Goal: Task Accomplishment & Management: Manage account settings

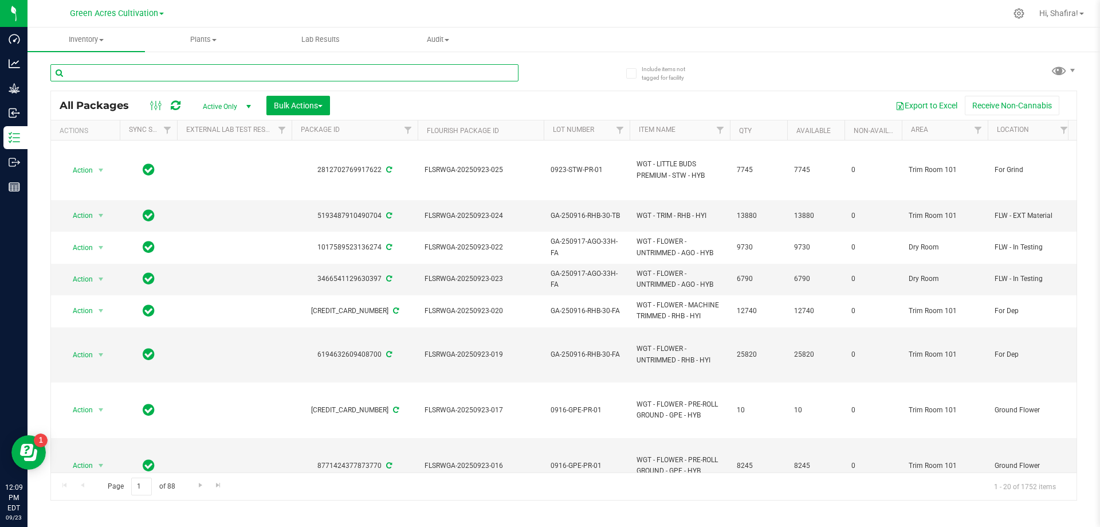
click at [240, 66] on input "text" at bounding box center [284, 72] width 468 height 17
paste input "FLSRWGA-20250923-012"
type input "FLSRWGA-20250923-012"
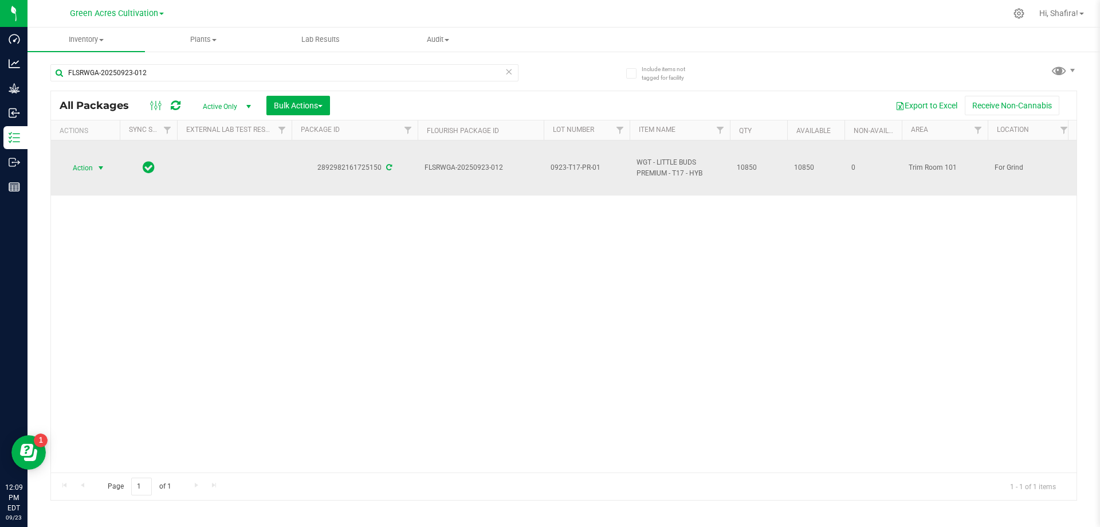
click at [70, 169] on span "Action" at bounding box center [77, 168] width 31 height 16
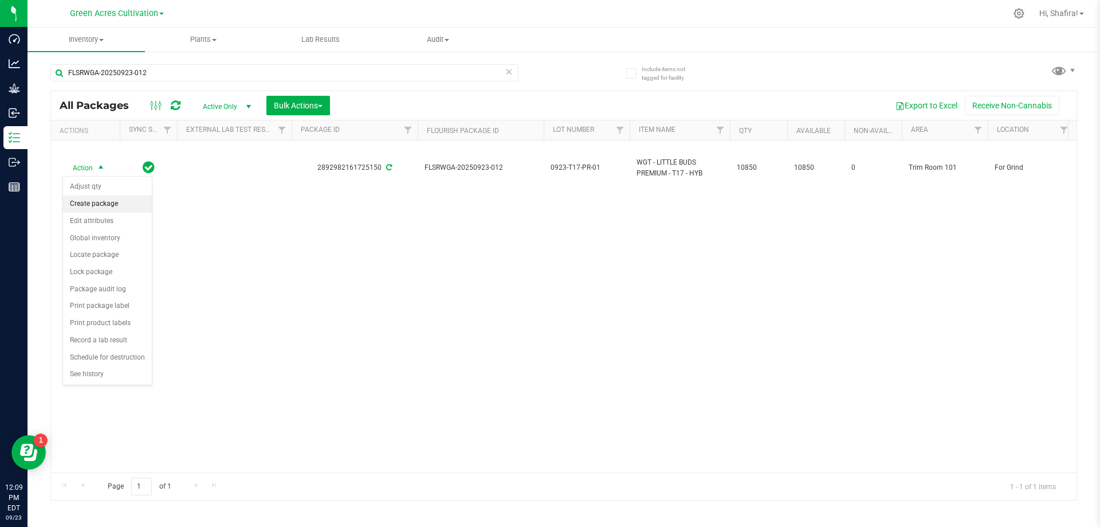
click at [106, 207] on li "Create package" at bounding box center [107, 203] width 89 height 17
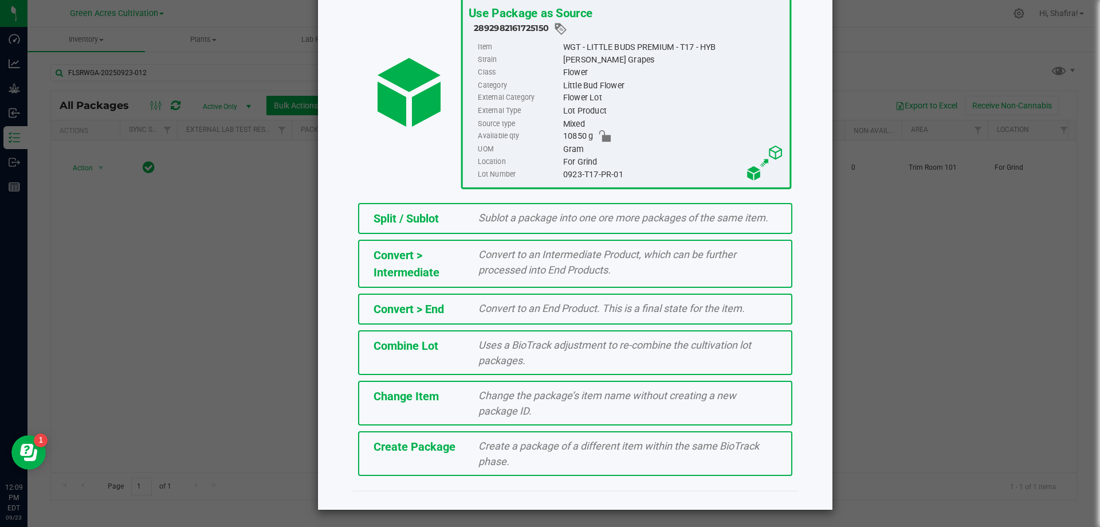
scroll to position [83, 0]
click at [454, 452] on div "Create Package" at bounding box center [417, 445] width 105 height 17
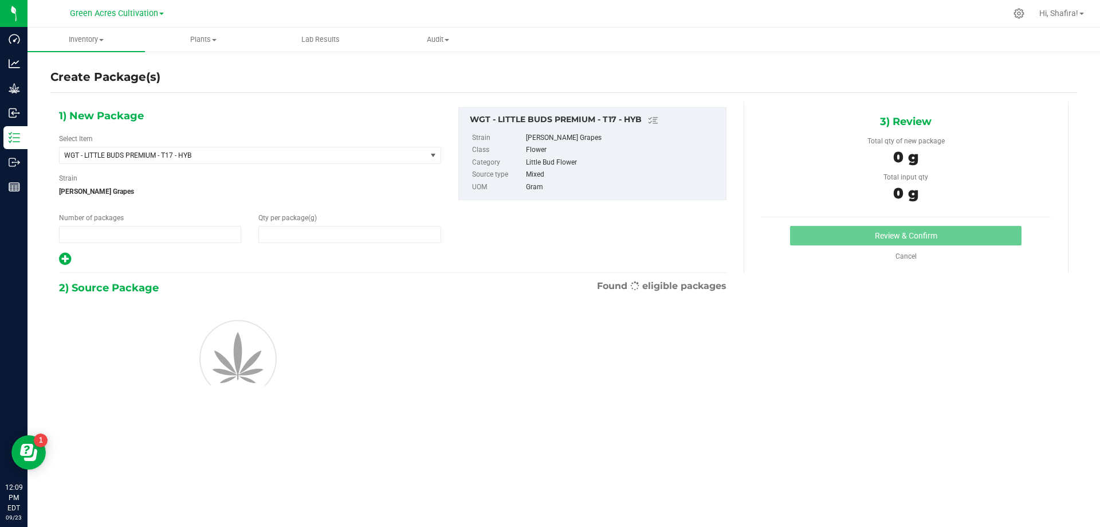
type input "1"
type input "0.0000"
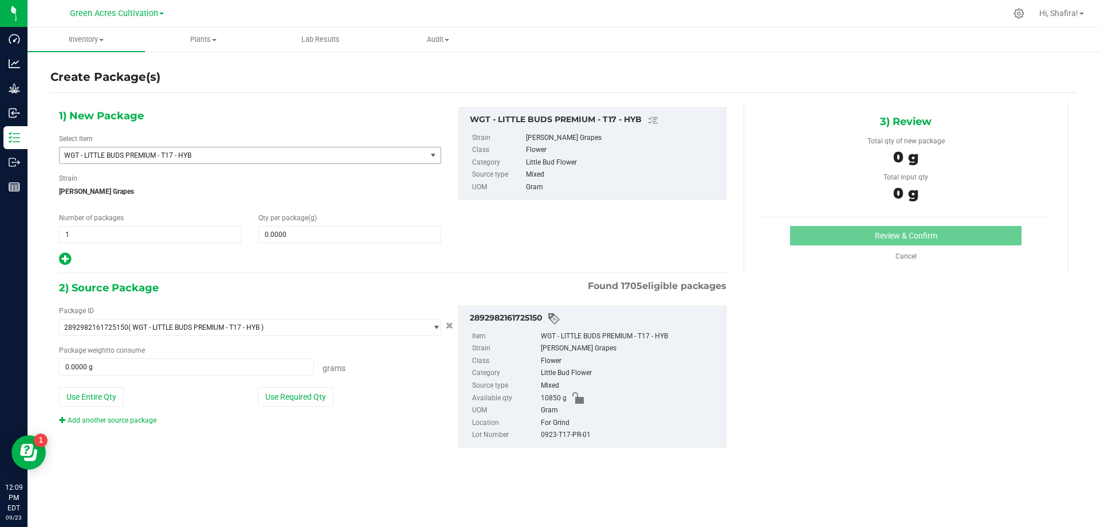
click at [302, 156] on span "WGT - LITTLE BUDS PREMIUM - T17 - HYB" at bounding box center [235, 155] width 343 height 8
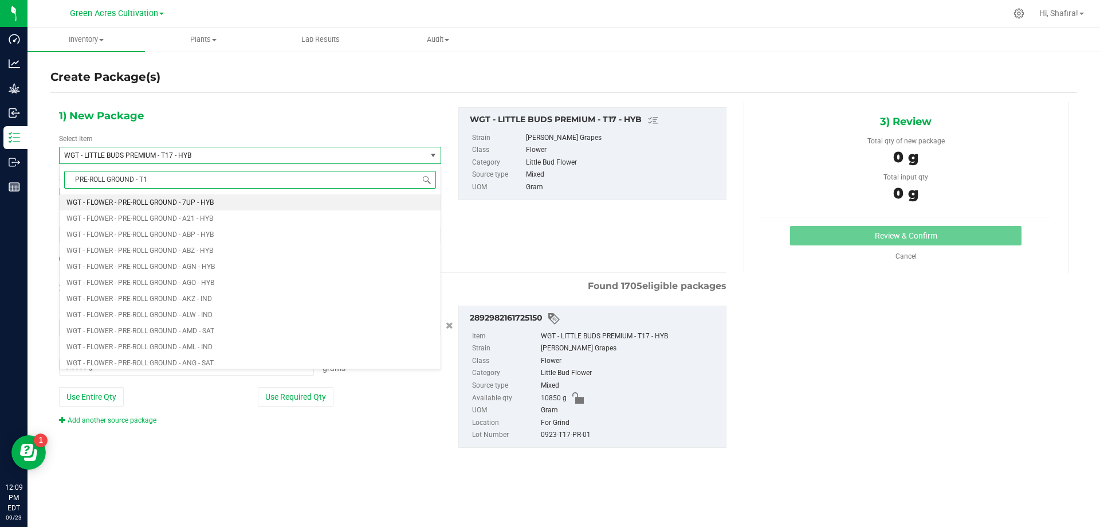
type input "PRE-ROLL GROUND - T17"
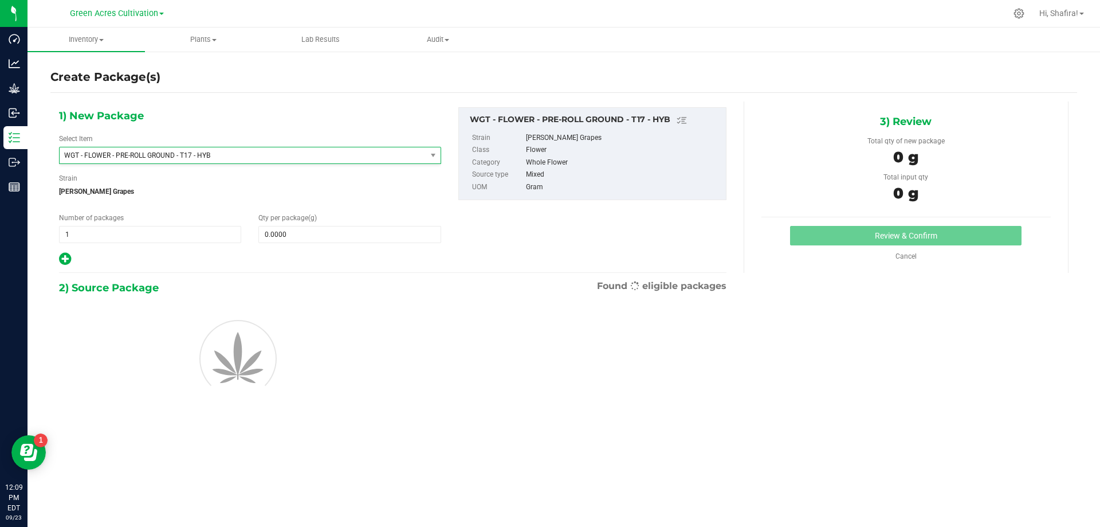
type input "0.0000"
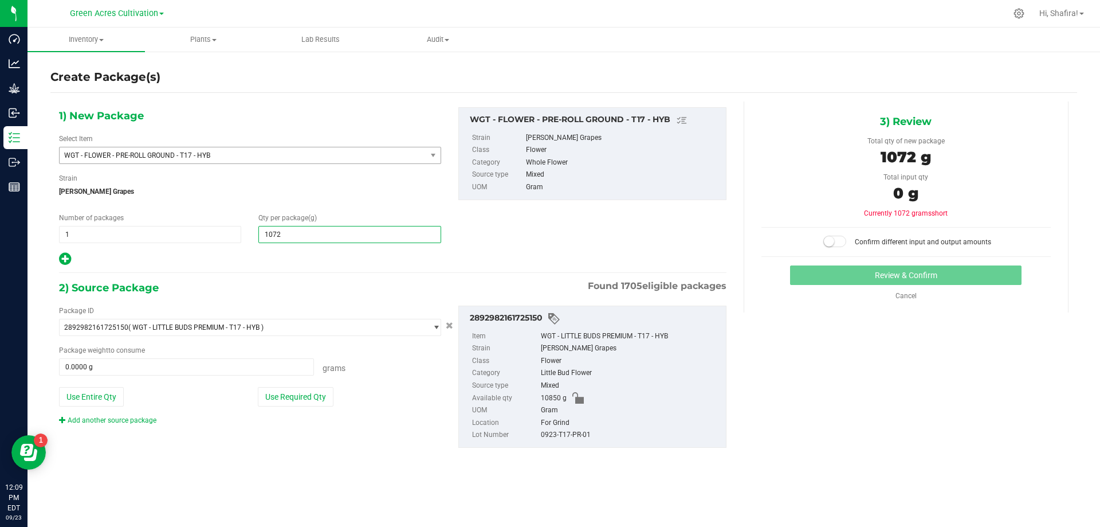
type input "10720"
type input "10,720.0000"
click at [325, 389] on button "Use Required Qty" at bounding box center [296, 396] width 76 height 19
type input "10720.0000 g"
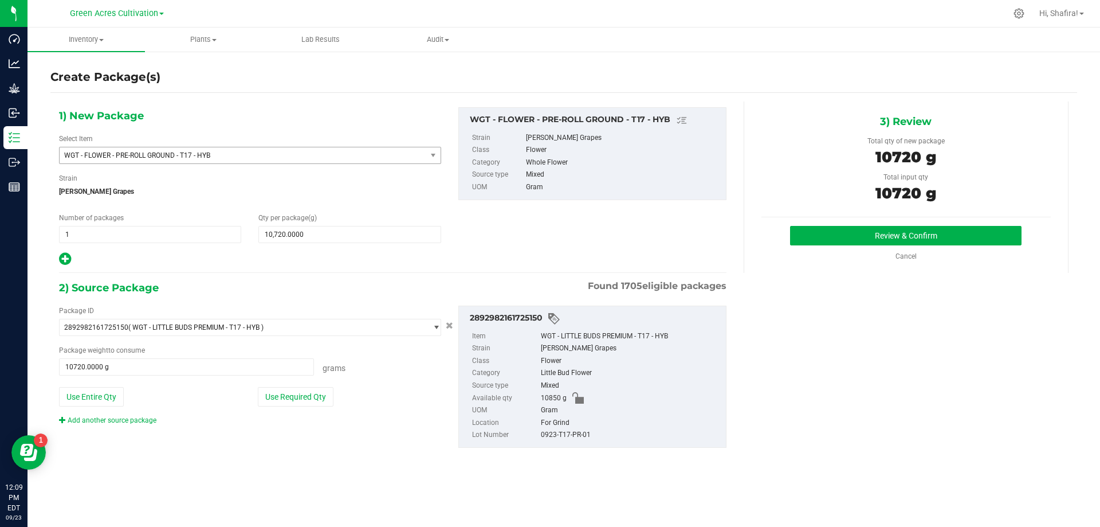
click at [577, 434] on div "0923-T17-PR-01" at bounding box center [630, 435] width 179 height 13
copy div "0923-T17-PR-01"
click at [855, 241] on button "Review & Confirm" at bounding box center [906, 235] width 232 height 19
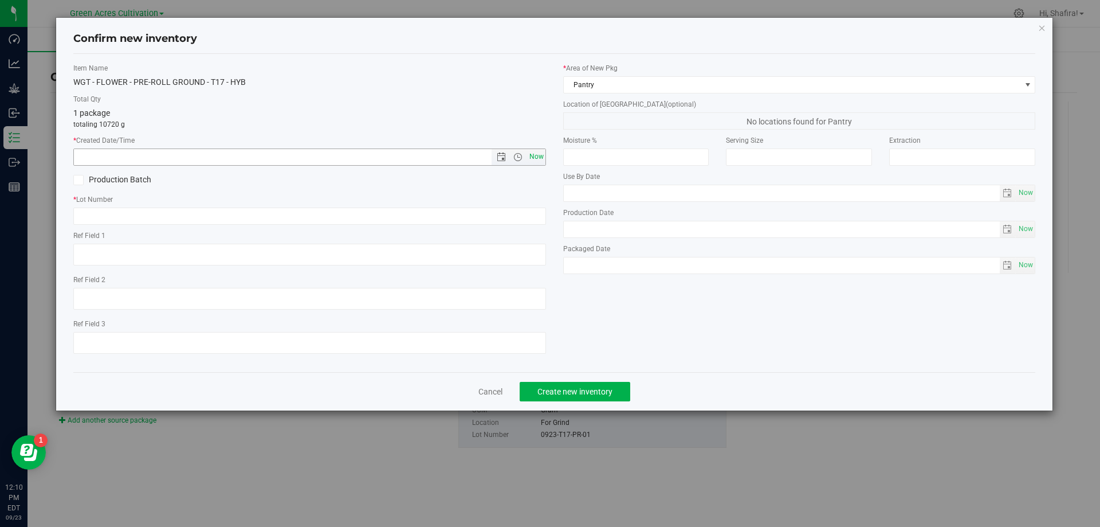
click at [541, 156] on span "Now" at bounding box center [536, 156] width 19 height 17
type input "9/23/2025 12:10 PM"
paste input "0923-T17-PR-01"
type input "0923-T17-PR-01"
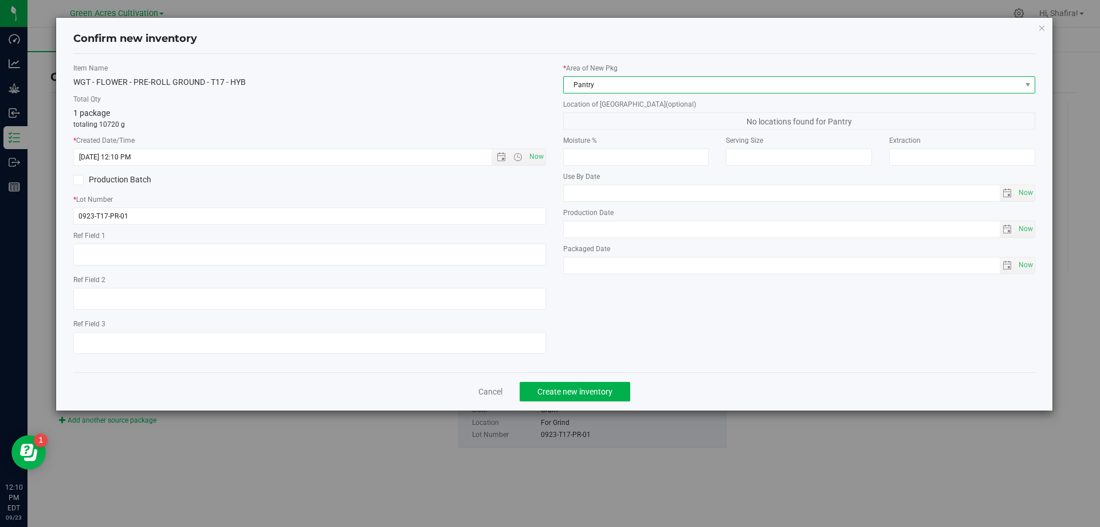
click at [652, 89] on span "Pantry" at bounding box center [792, 85] width 457 height 16
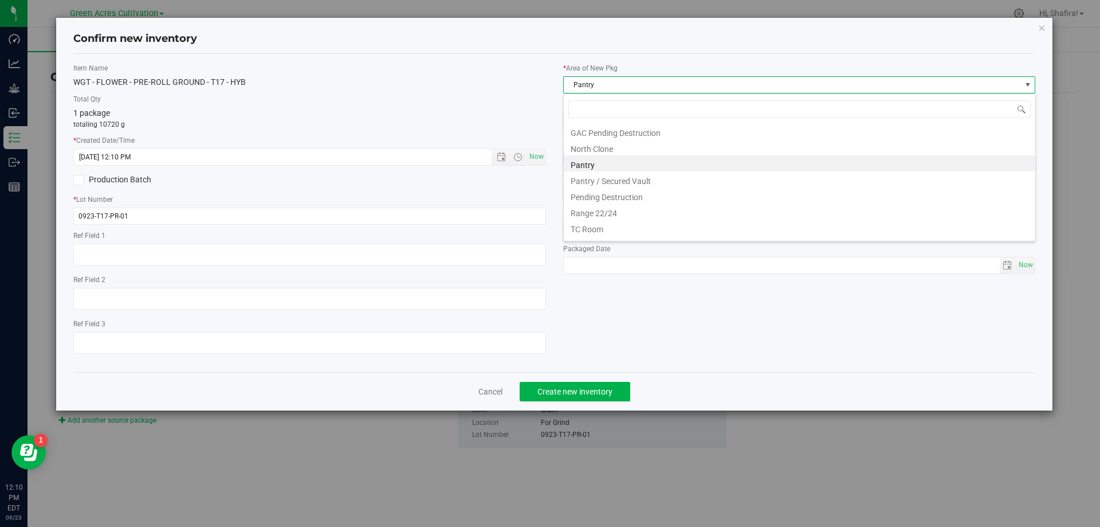
scroll to position [174, 0]
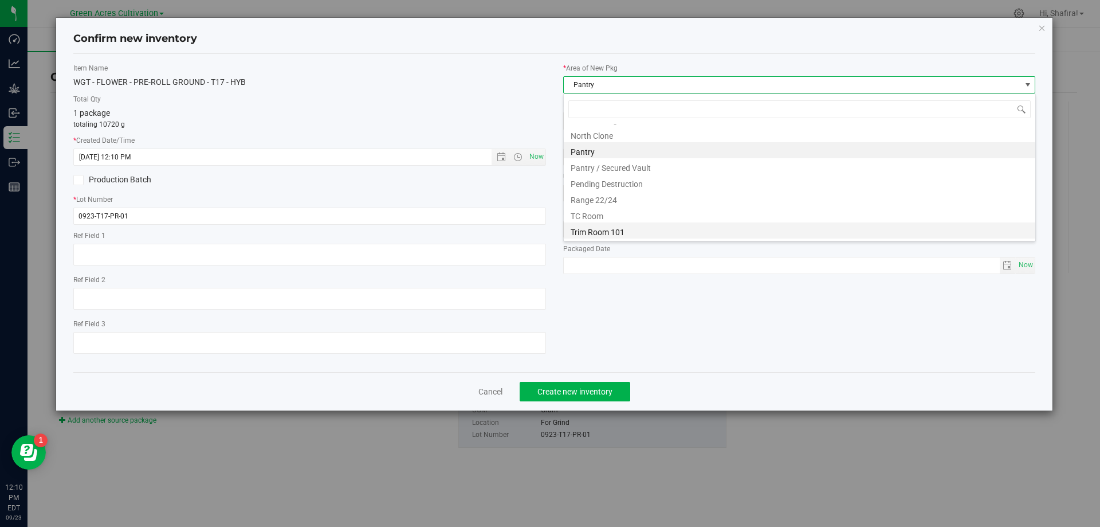
click at [657, 227] on li "Trim Room 101" at bounding box center [800, 230] width 472 height 16
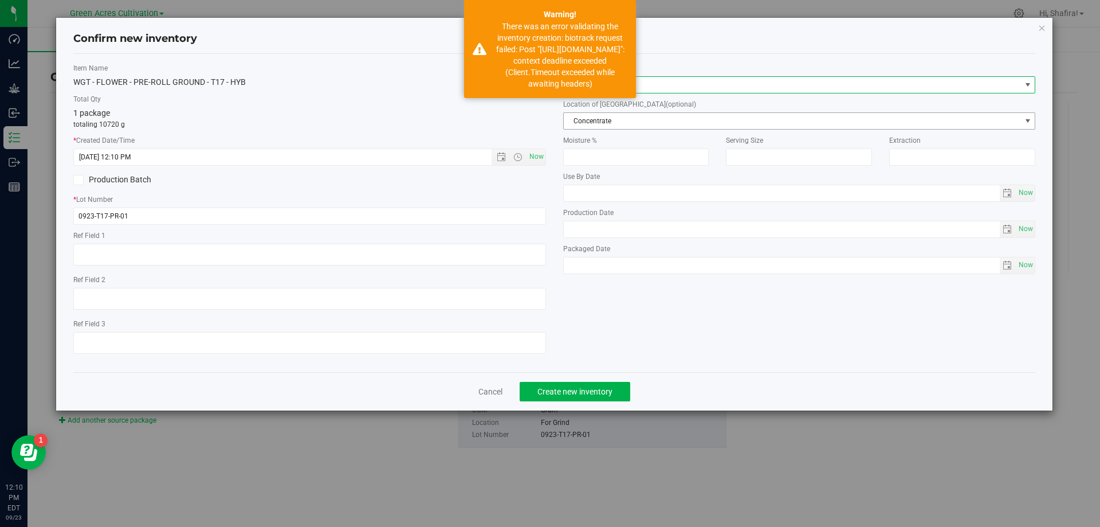
click at [679, 119] on span "Concentrate" at bounding box center [792, 121] width 457 height 16
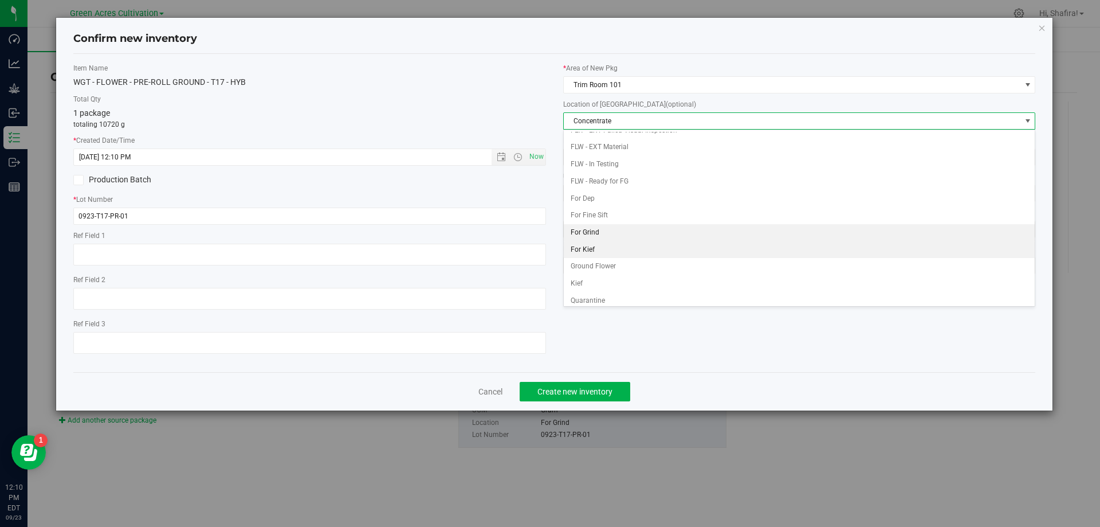
scroll to position [115, 0]
click at [660, 242] on li "Ground Flower" at bounding box center [800, 246] width 472 height 17
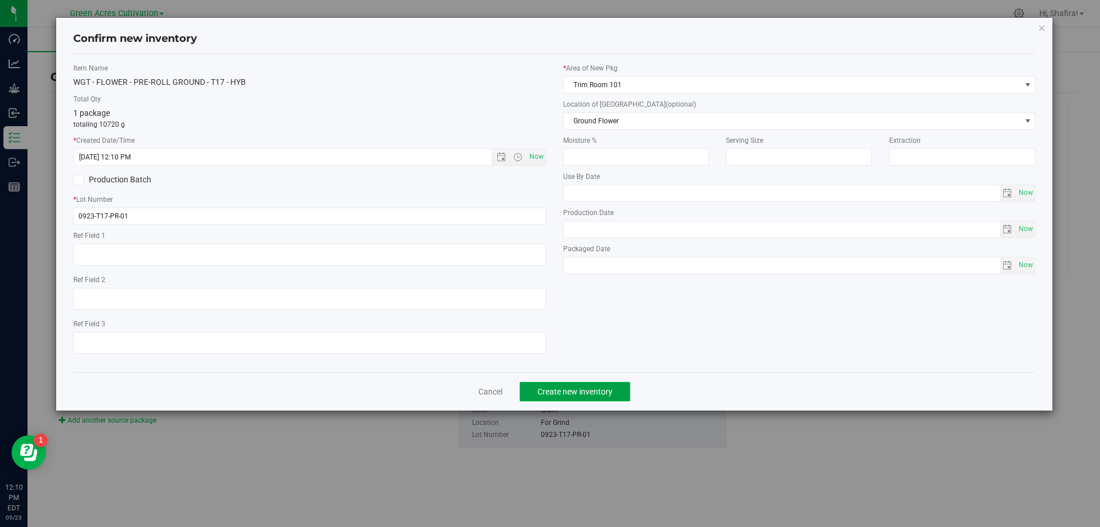
click at [585, 389] on span "Create new inventory" at bounding box center [575, 391] width 75 height 9
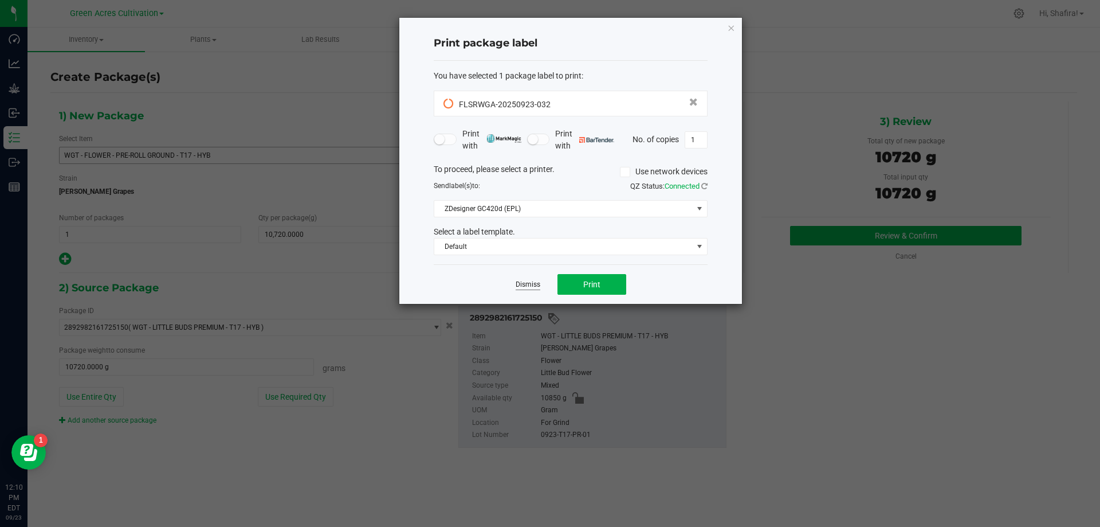
click at [516, 280] on link "Dismiss" at bounding box center [528, 285] width 25 height 10
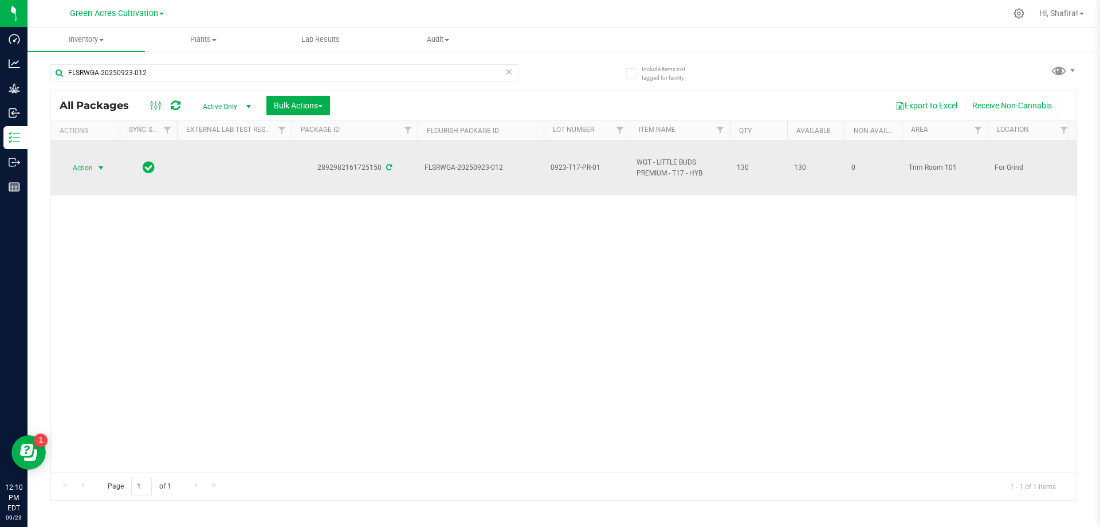
drag, startPoint x: 96, startPoint y: 169, endPoint x: 91, endPoint y: 172, distance: 5.9
click at [95, 169] on span "select" at bounding box center [101, 168] width 14 height 16
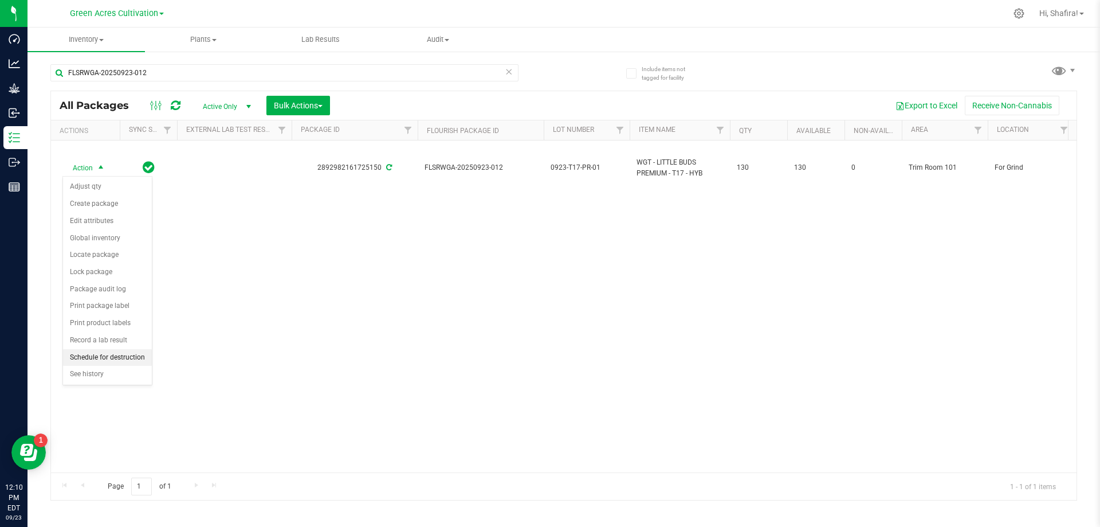
click at [101, 356] on li "Schedule for destruction" at bounding box center [107, 357] width 89 height 17
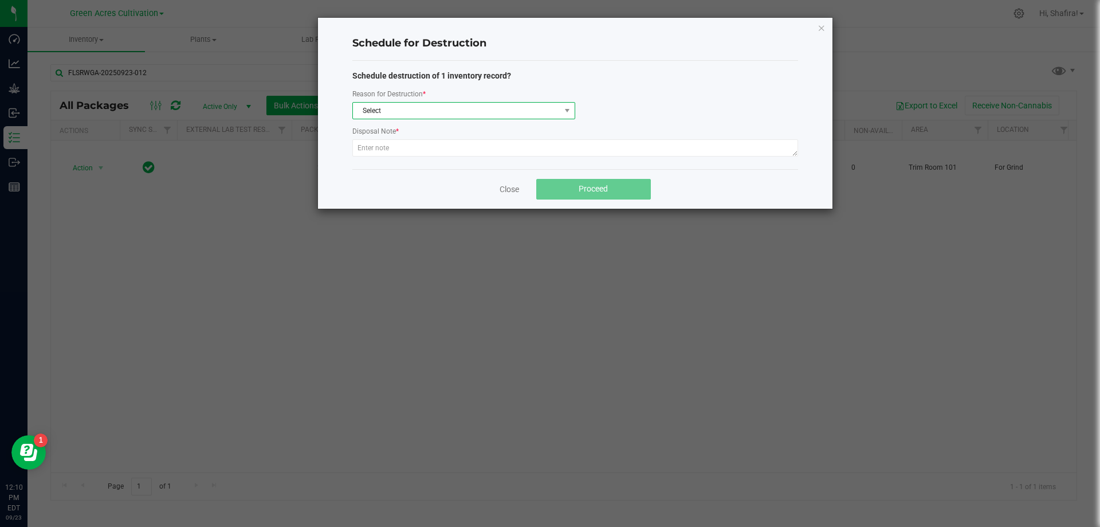
click at [456, 110] on span "Select" at bounding box center [456, 111] width 207 height 16
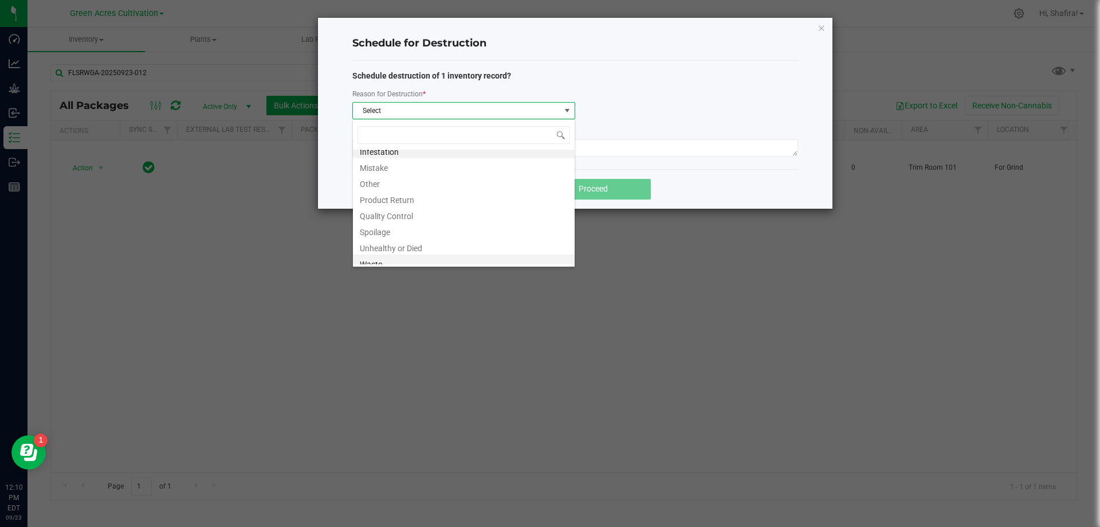
scroll to position [14, 0]
click at [410, 256] on li "Waste" at bounding box center [464, 256] width 222 height 16
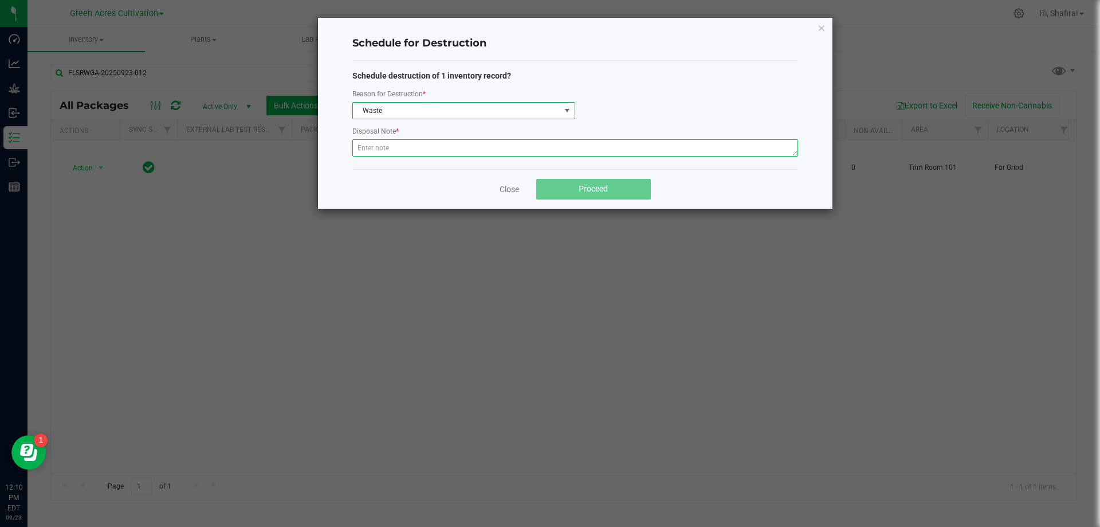
click at [418, 151] on textarea at bounding box center [575, 147] width 446 height 17
type textarea "POST GRINDER WSTE"
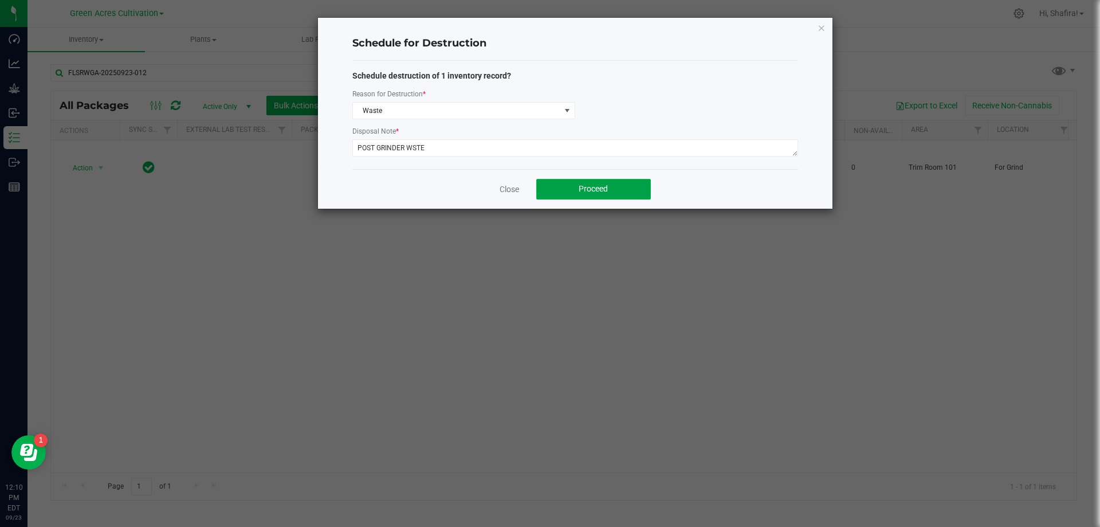
click at [623, 190] on button "Proceed" at bounding box center [593, 189] width 115 height 21
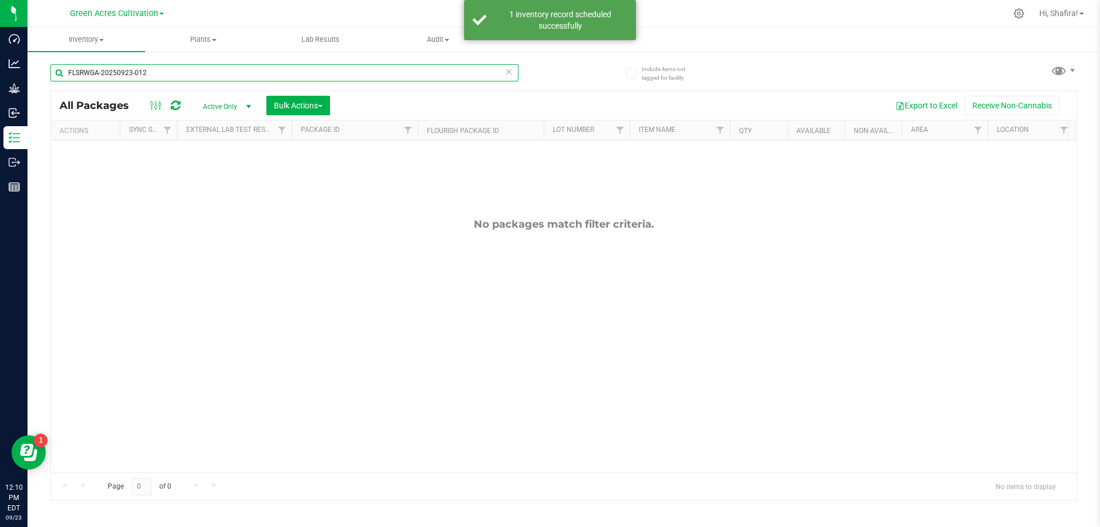
click at [201, 76] on input "FLSRWGA-20250923-012" at bounding box center [284, 72] width 468 height 17
click at [201, 75] on input "FLSRWGA-20250923-012" at bounding box center [284, 72] width 468 height 17
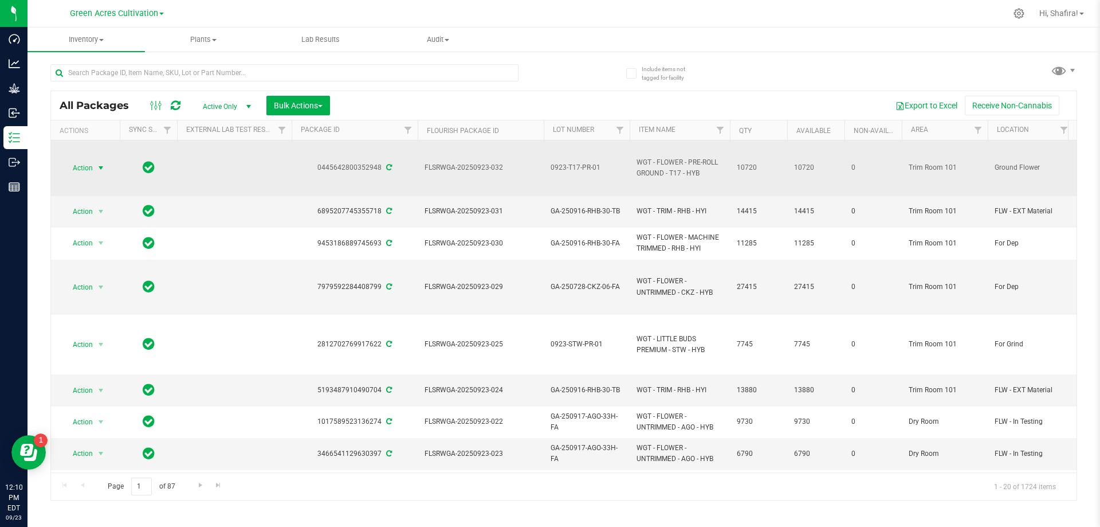
click at [89, 169] on span "Action" at bounding box center [77, 168] width 31 height 16
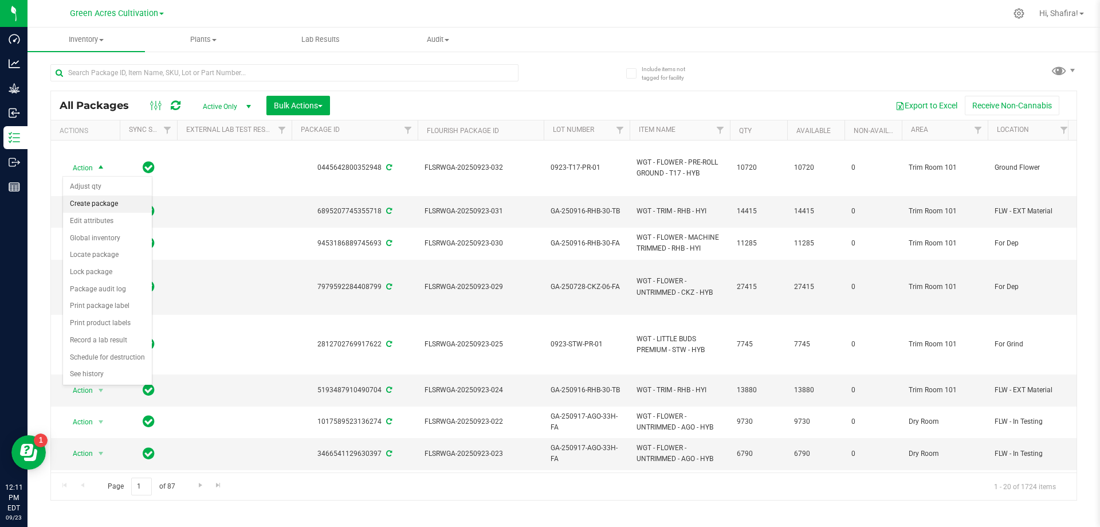
click at [97, 198] on li "Create package" at bounding box center [107, 203] width 89 height 17
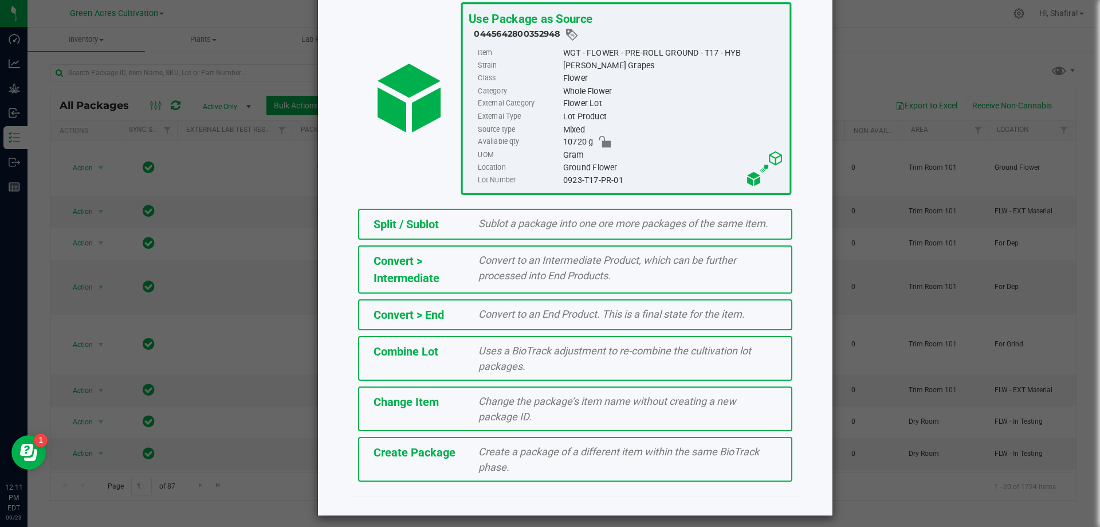
scroll to position [83, 0]
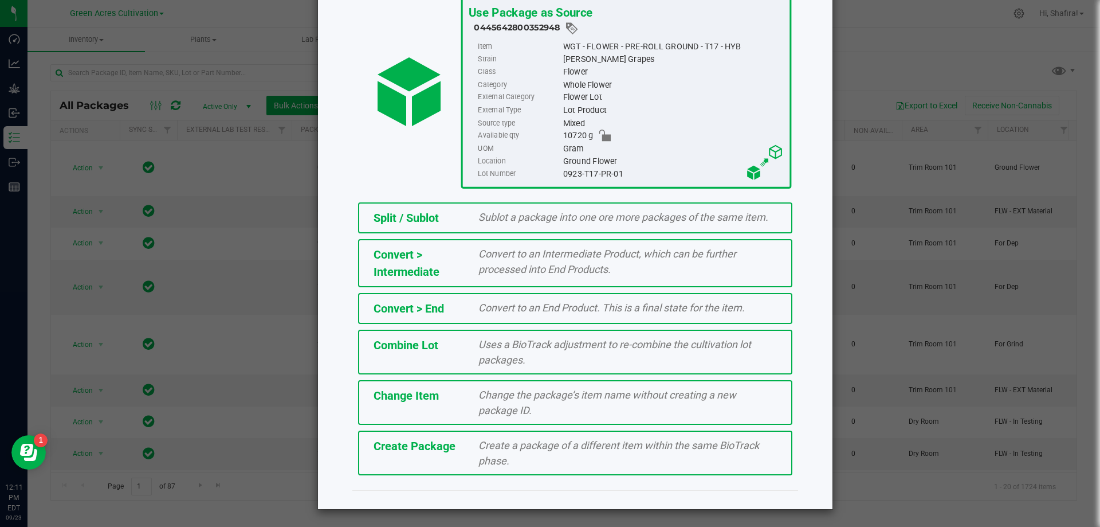
click at [470, 460] on div "Create a package of a different item within the same BioTrack phase." at bounding box center [628, 452] width 316 height 31
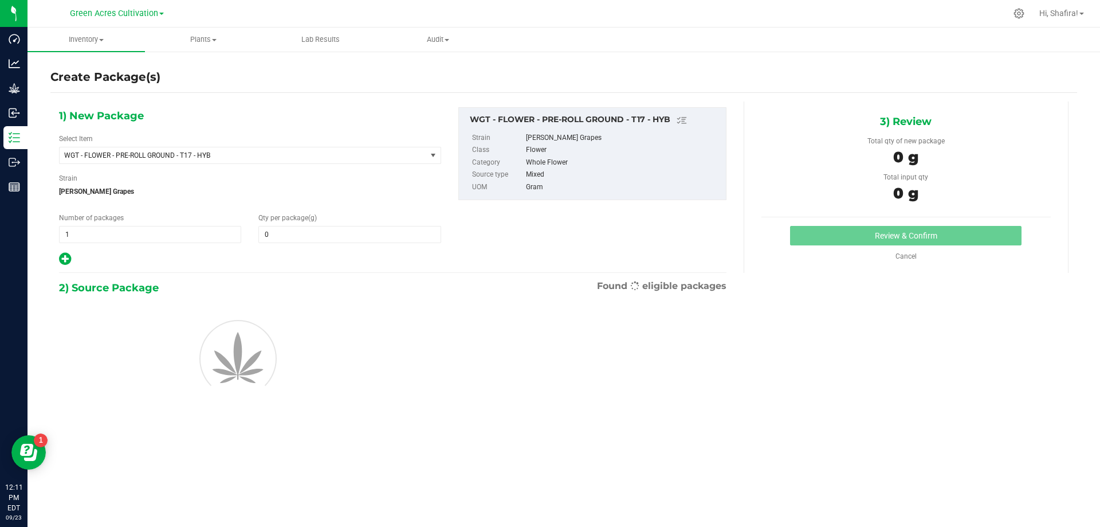
type input "0.0000"
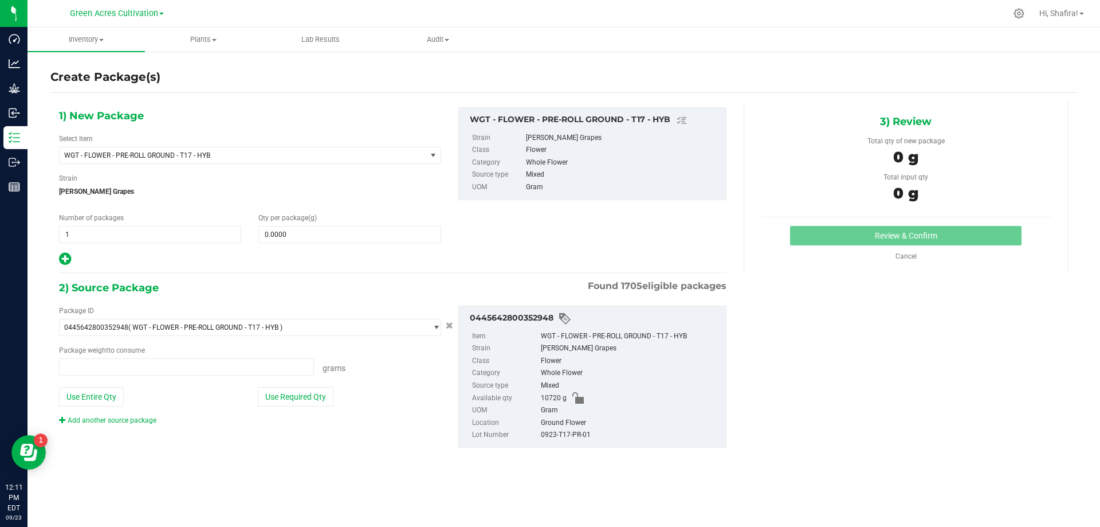
type input "0.0000 g"
click at [308, 234] on span at bounding box center [349, 234] width 182 height 17
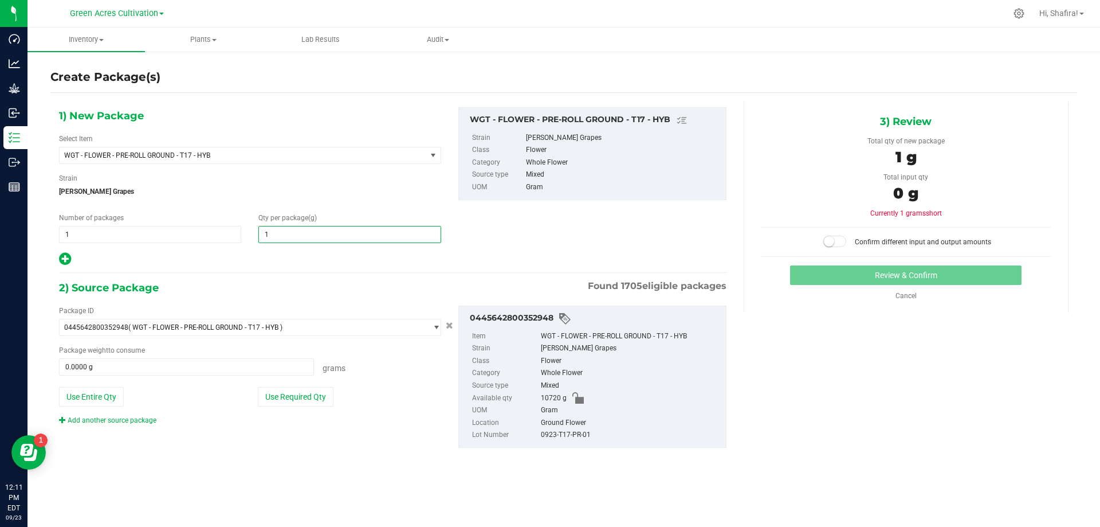
type input "10"
type input "10.0000"
click at [314, 401] on button "Use Required Qty" at bounding box center [296, 396] width 76 height 19
type input "10.0000 g"
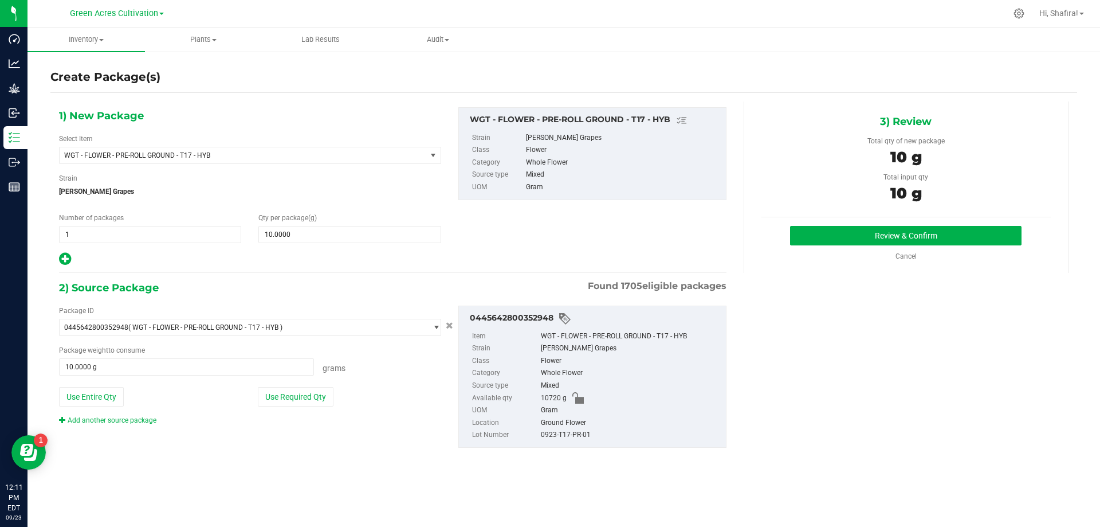
click at [564, 434] on div "0923-T17-PR-01" at bounding box center [630, 435] width 179 height 13
copy div "0923-T17-PR-01"
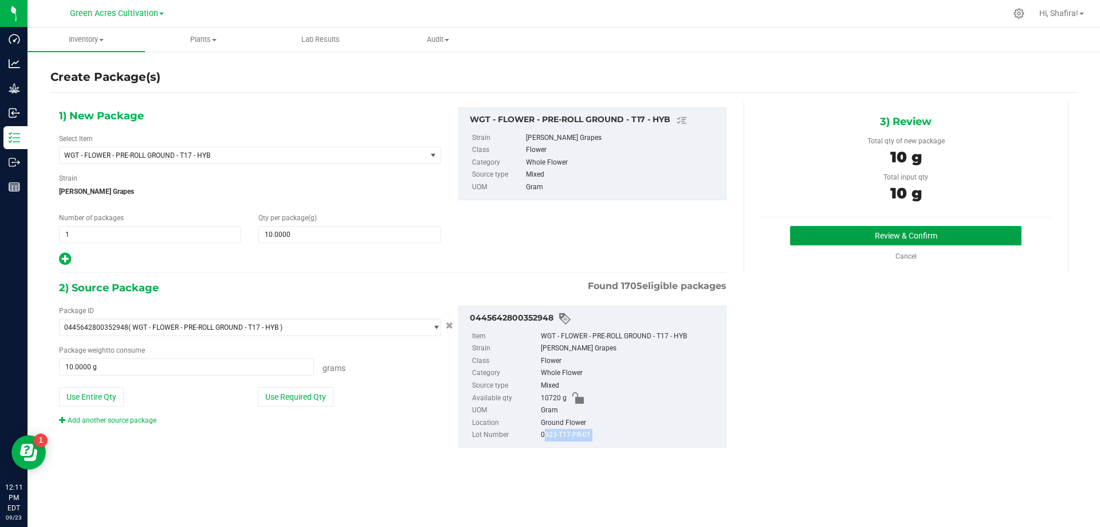
click at [911, 229] on button "Review & Confirm" at bounding box center [906, 235] width 232 height 19
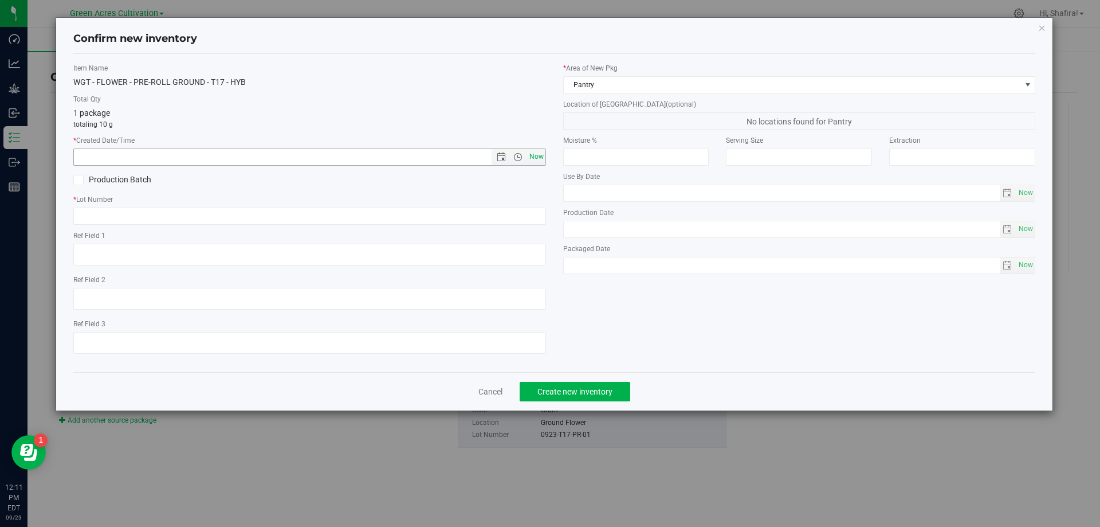
click at [538, 158] on span "Now" at bounding box center [536, 156] width 19 height 17
type input "9/23/2025 12:11 PM"
paste input "0923-T17-PR-01"
type input "0923-T17-PR-01"
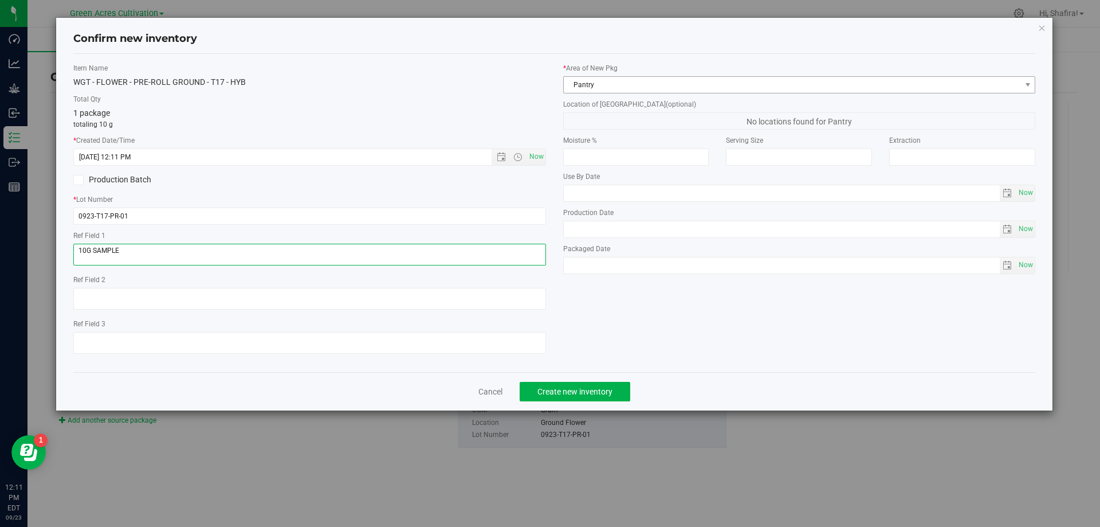
type textarea "10G SAMPLE"
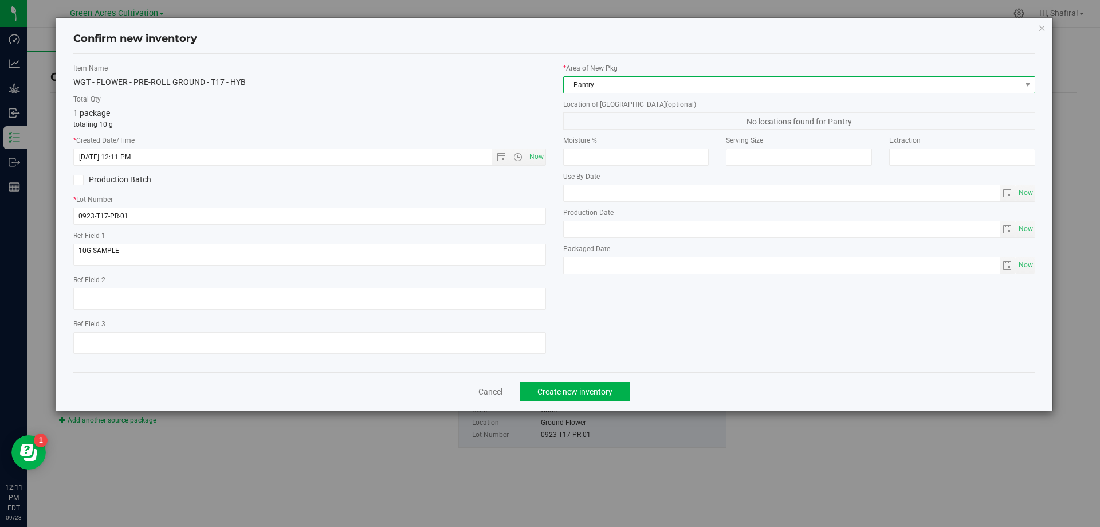
click at [688, 82] on span "Pantry" at bounding box center [792, 85] width 457 height 16
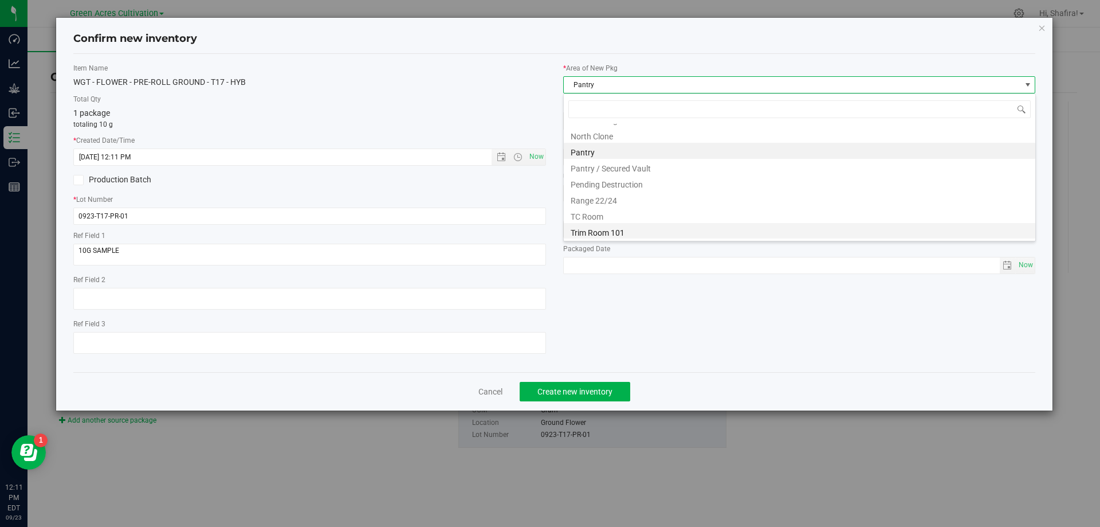
scroll to position [174, 0]
click at [627, 228] on li "Trim Room 101" at bounding box center [800, 230] width 472 height 16
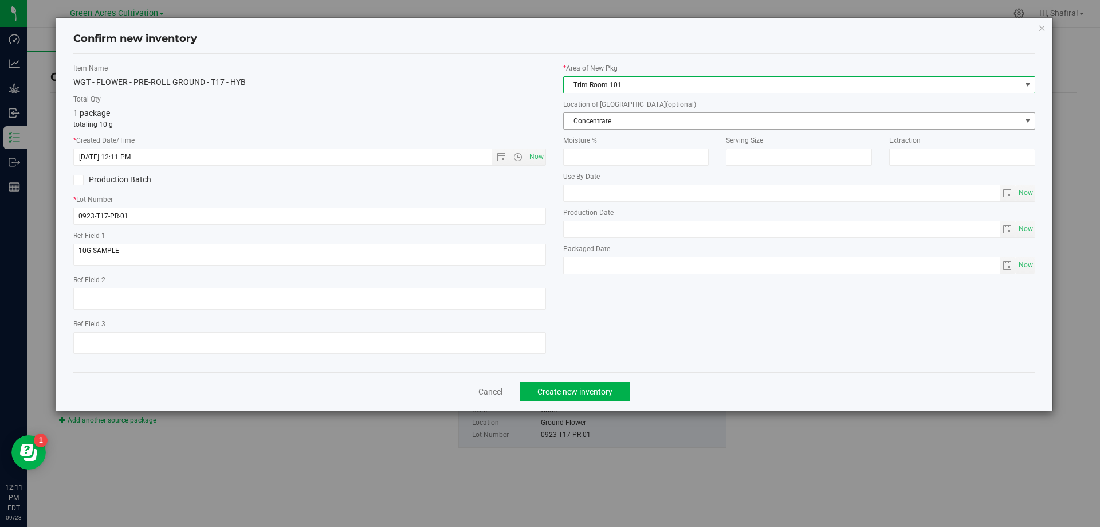
click at [609, 125] on span "Concentrate" at bounding box center [792, 121] width 457 height 16
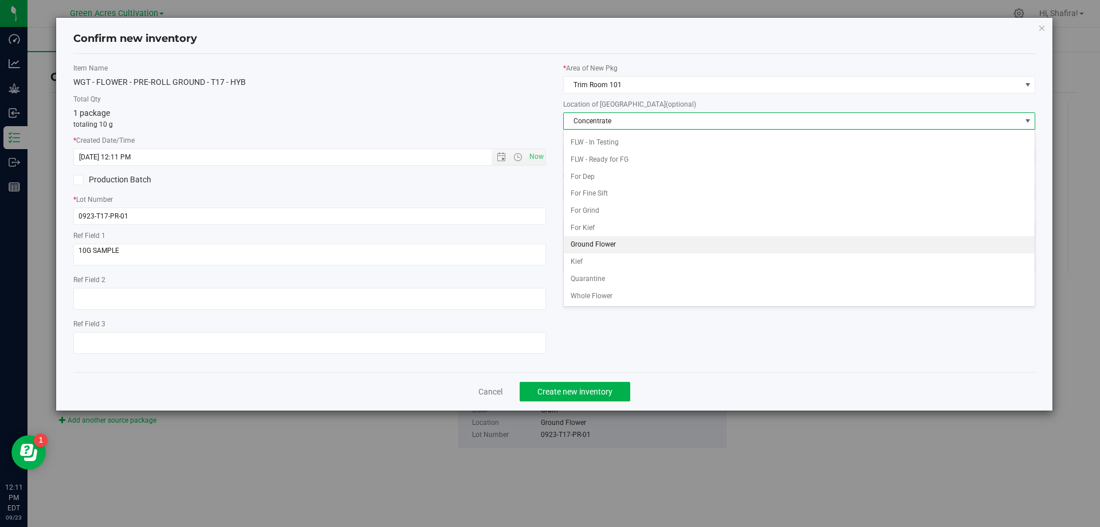
scroll to position [117, 0]
click at [625, 247] on li "Ground Flower" at bounding box center [800, 244] width 472 height 17
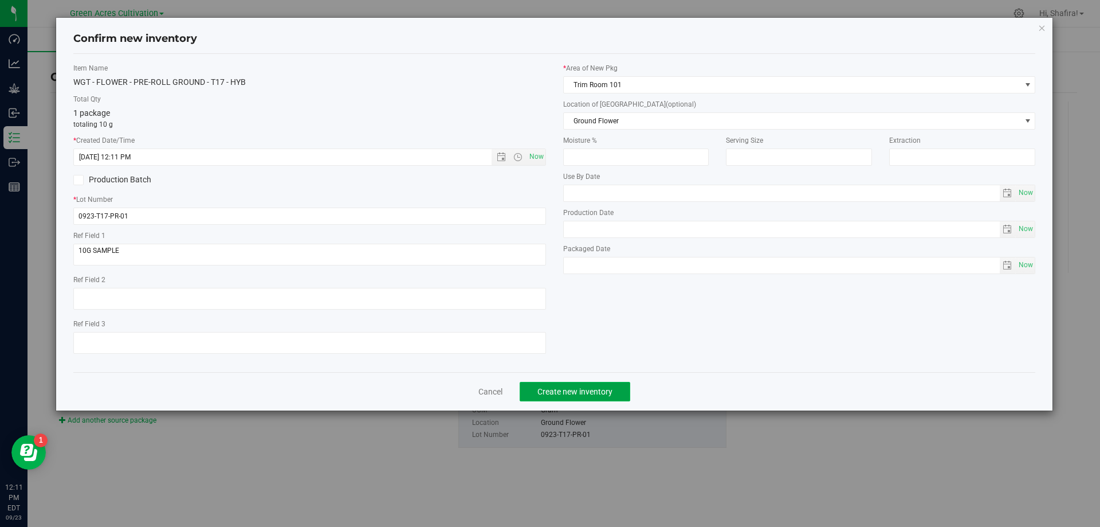
click at [586, 395] on span "Create new inventory" at bounding box center [575, 391] width 75 height 9
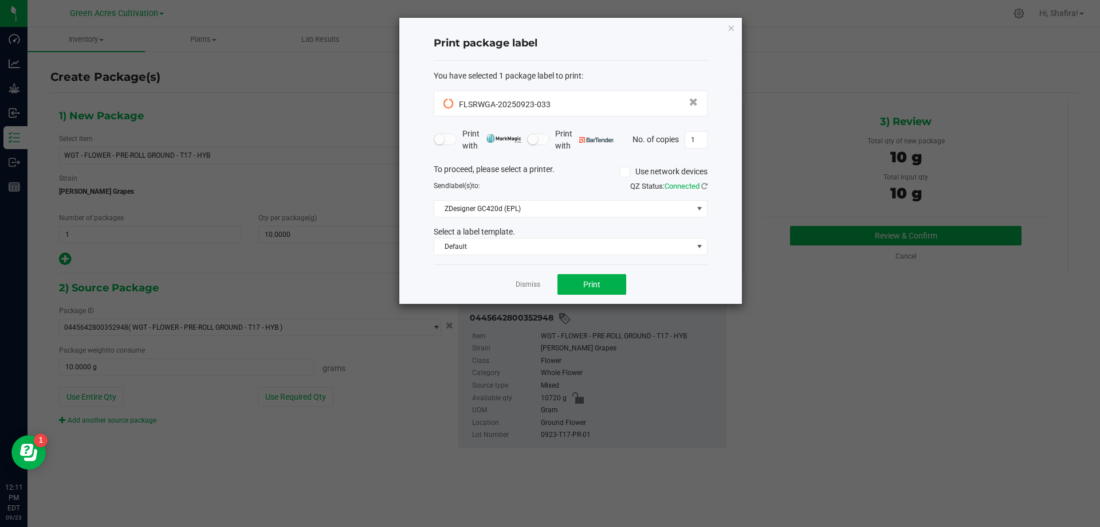
click at [526, 278] on app-cancel-button "Dismiss" at bounding box center [528, 284] width 25 height 12
click at [525, 287] on link "Dismiss" at bounding box center [528, 285] width 25 height 10
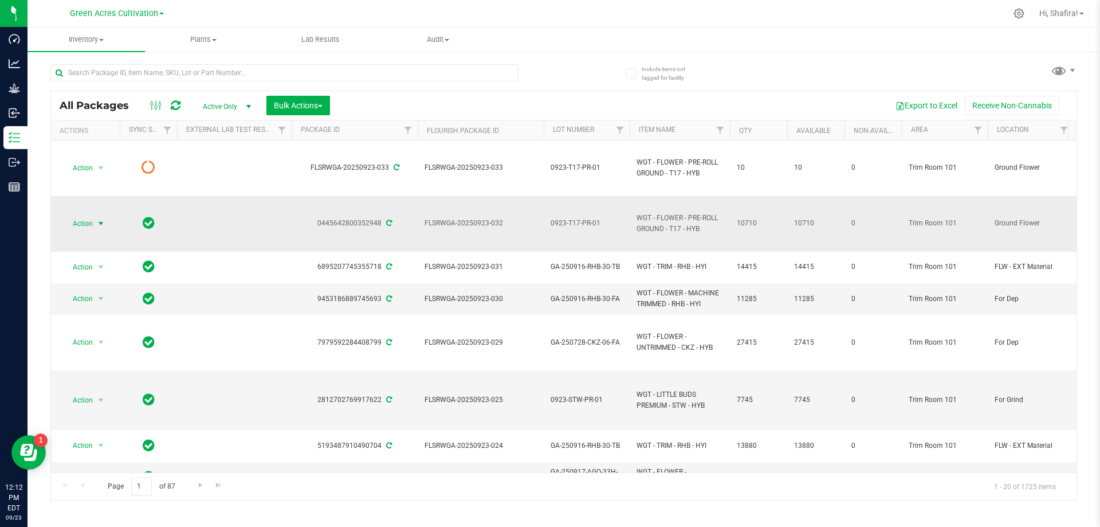
click at [99, 224] on span "select" at bounding box center [100, 223] width 9 height 9
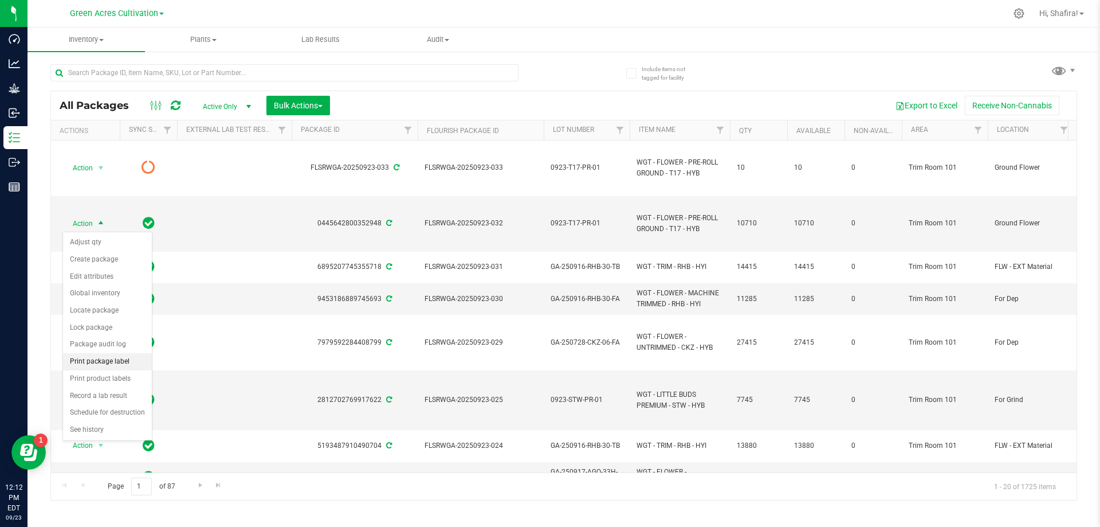
click at [119, 360] on li "Print package label" at bounding box center [107, 361] width 89 height 17
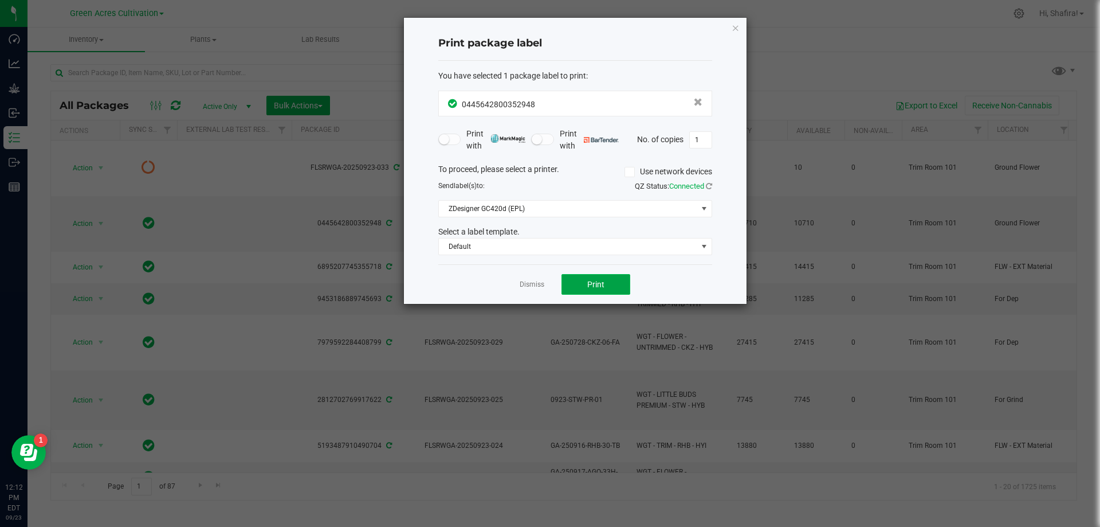
click at [596, 284] on span "Print" at bounding box center [595, 284] width 17 height 9
click at [531, 287] on div at bounding box center [575, 161] width 343 height 286
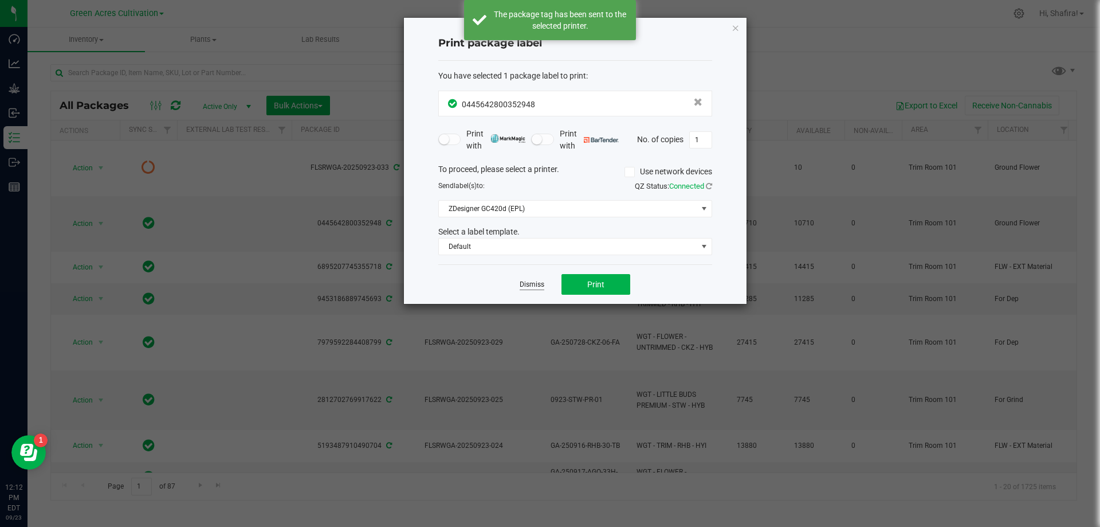
click at [528, 283] on link "Dismiss" at bounding box center [532, 285] width 25 height 10
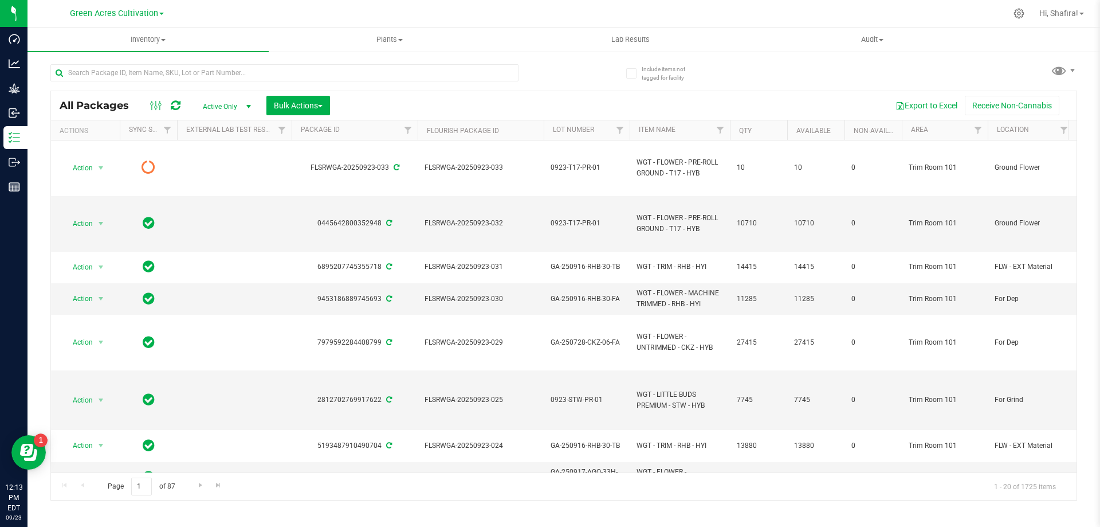
click at [175, 104] on icon at bounding box center [176, 105] width 10 height 11
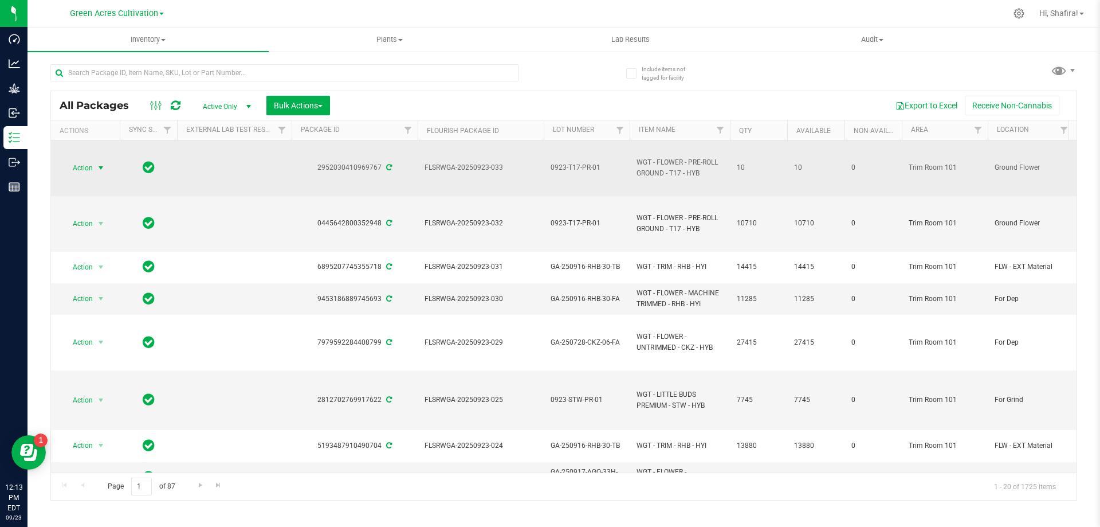
click at [89, 162] on span "Action" at bounding box center [77, 168] width 31 height 16
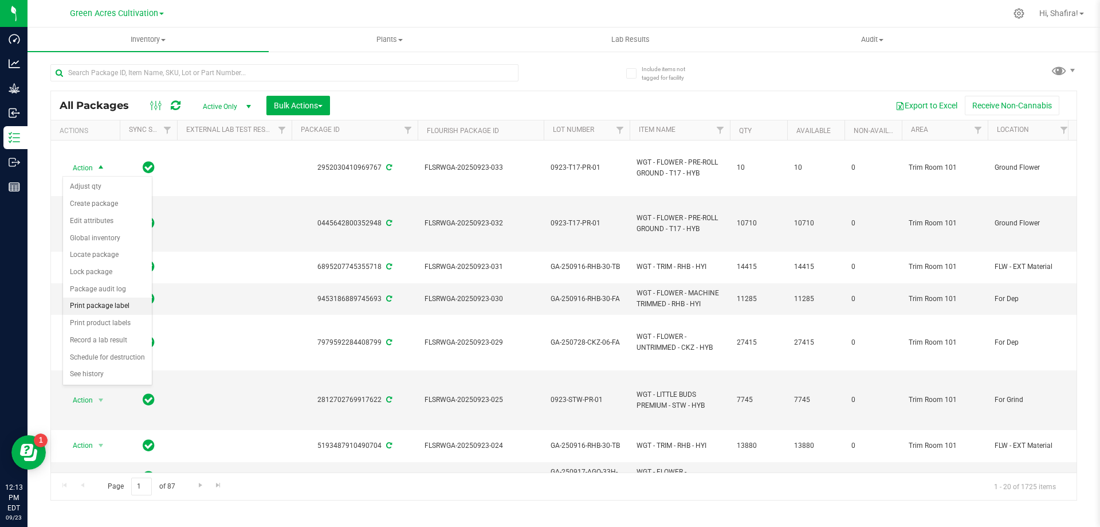
click at [97, 303] on li "Print package label" at bounding box center [107, 305] width 89 height 17
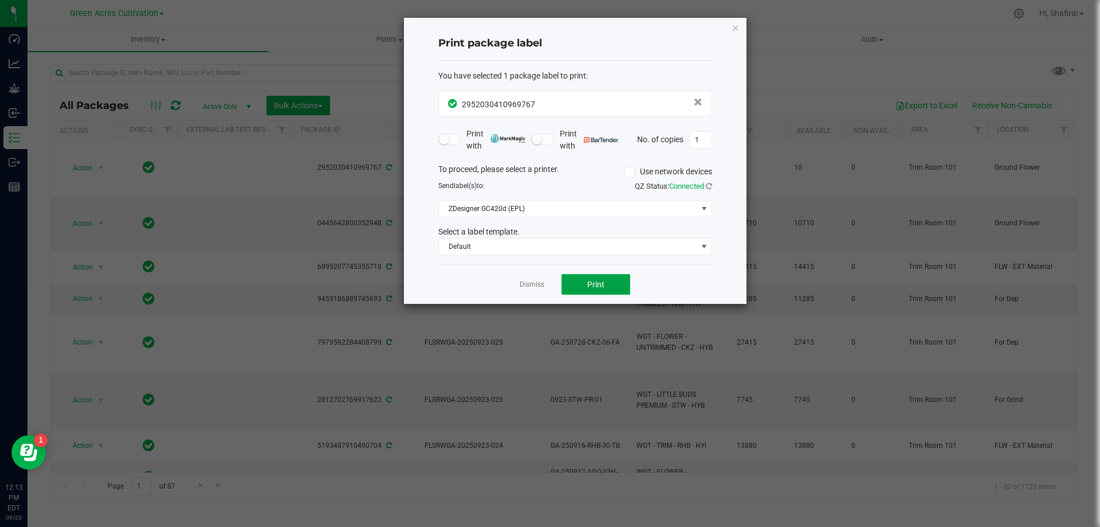
click at [586, 289] on button "Print" at bounding box center [596, 284] width 69 height 21
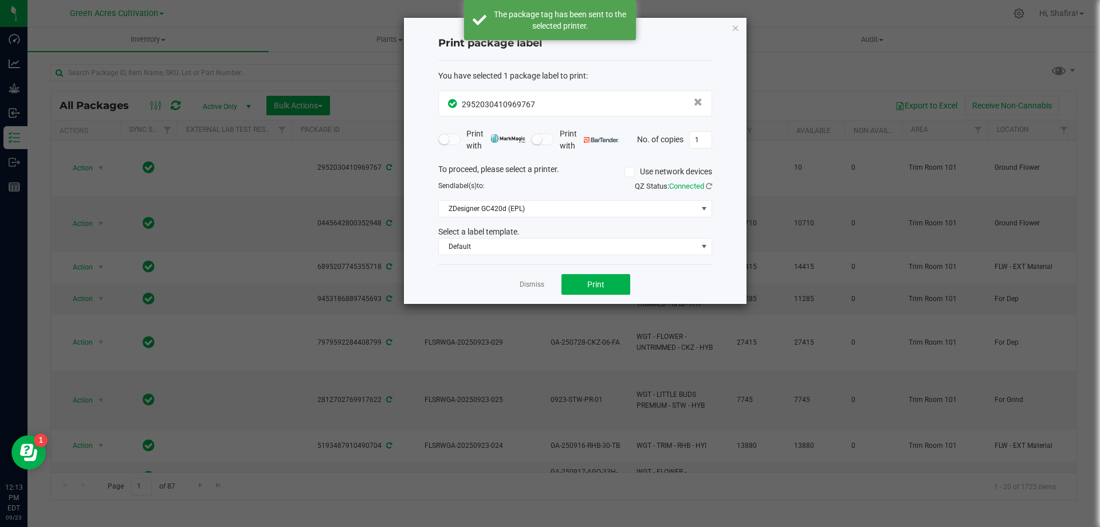
click at [513, 282] on div "Dismiss Print" at bounding box center [575, 284] width 274 height 40
click at [525, 283] on link "Dismiss" at bounding box center [532, 285] width 25 height 10
